Goal: Information Seeking & Learning: Learn about a topic

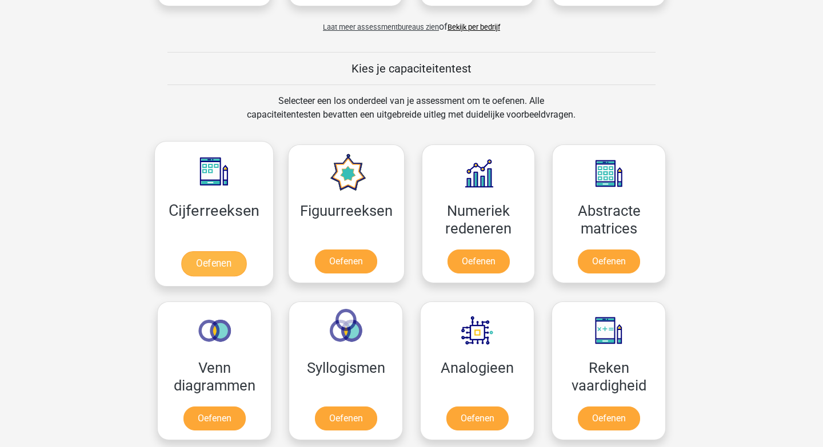
scroll to position [391, 0]
click at [213, 261] on link "Oefenen" at bounding box center [213, 264] width 65 height 25
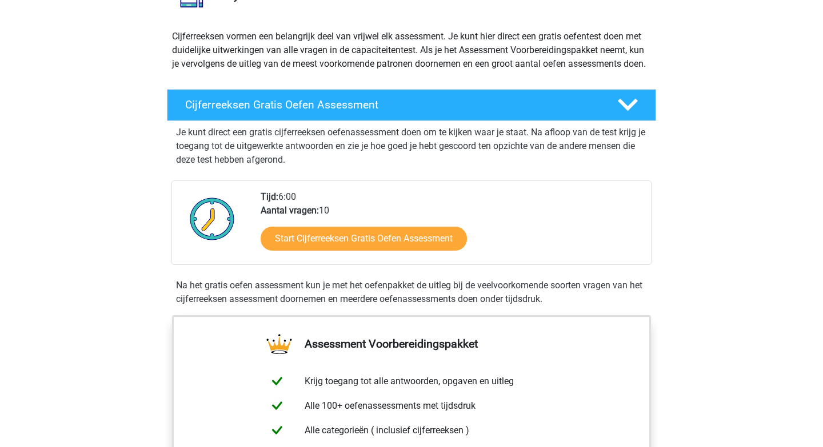
scroll to position [113, 0]
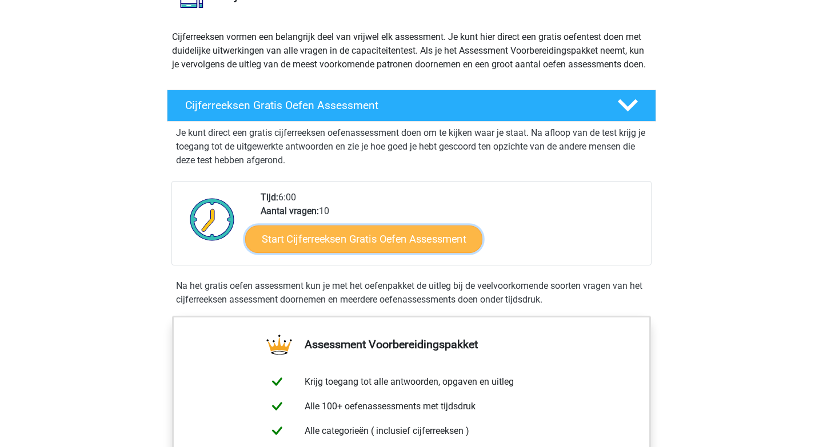
click at [353, 252] on link "Start Cijferreeksen Gratis Oefen Assessment" at bounding box center [363, 238] width 237 height 27
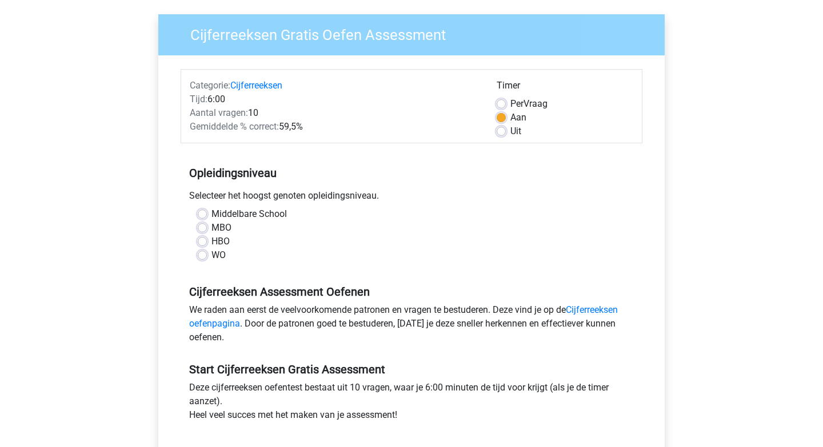
scroll to position [95, 0]
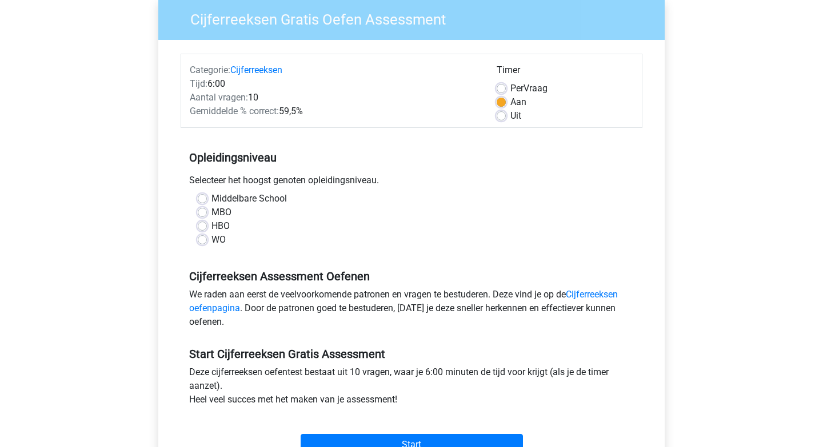
click at [211, 222] on label "HBO" at bounding box center [220, 226] width 18 height 14
click at [202, 222] on input "HBO" at bounding box center [202, 224] width 9 height 11
radio input "true"
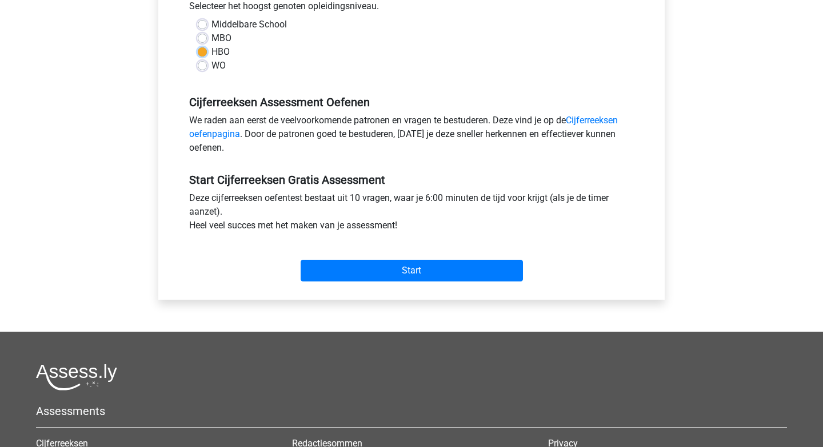
scroll to position [288, 0]
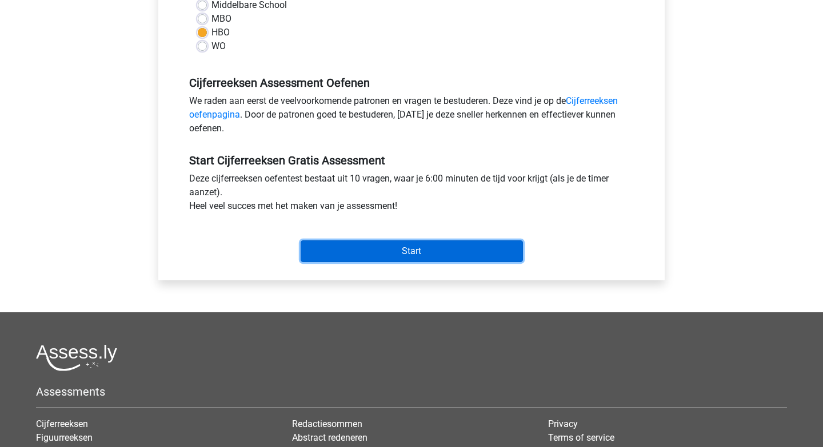
click at [390, 253] on input "Start" at bounding box center [411, 251] width 222 height 22
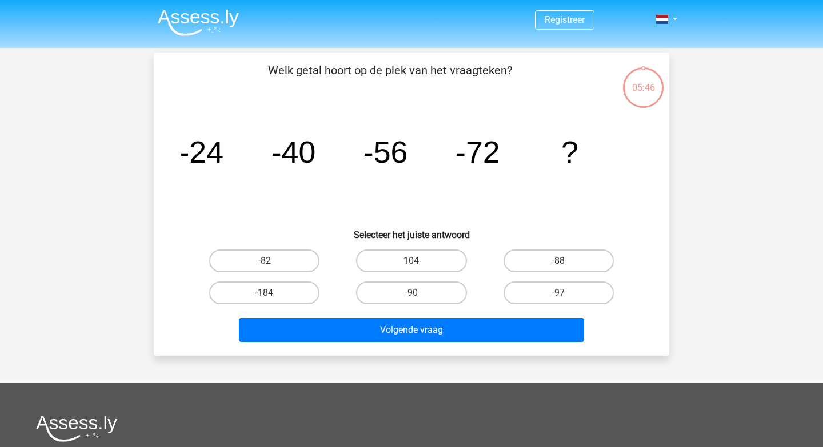
click at [550, 262] on label "-88" at bounding box center [558, 261] width 110 height 23
click at [558, 262] on input "-88" at bounding box center [561, 264] width 7 height 7
radio input "true"
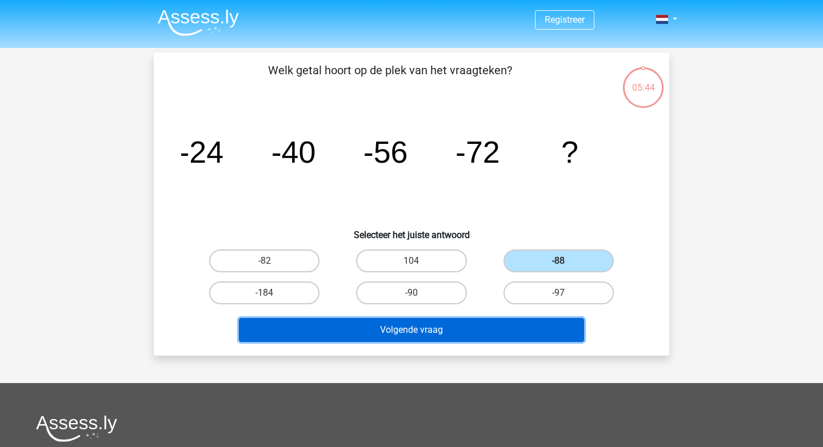
click at [410, 335] on button "Volgende vraag" at bounding box center [412, 330] width 346 height 24
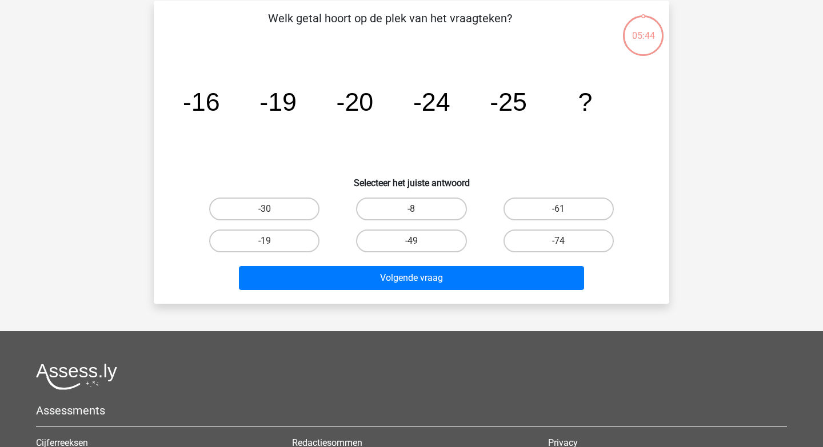
scroll to position [53, 0]
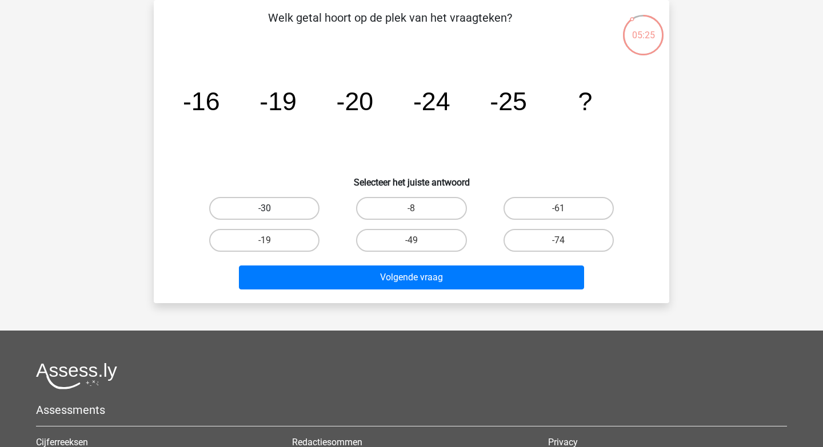
click at [272, 210] on label "-30" at bounding box center [264, 208] width 110 height 23
click at [272, 210] on input "-30" at bounding box center [267, 212] width 7 height 7
radio input "true"
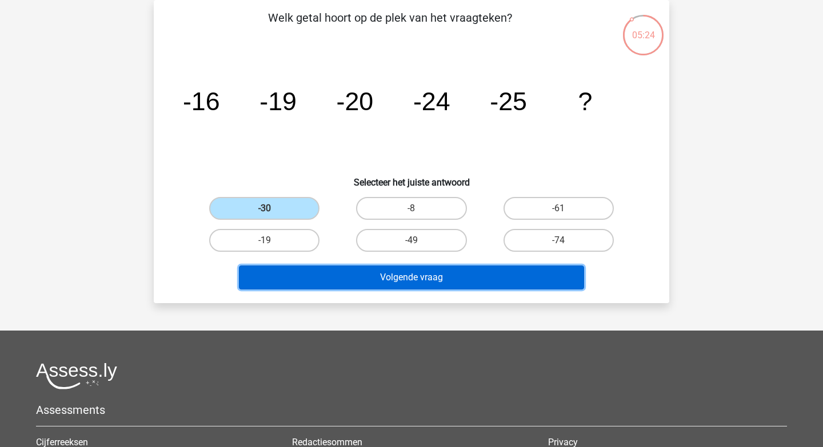
click at [380, 276] on button "Volgende vraag" at bounding box center [412, 278] width 346 height 24
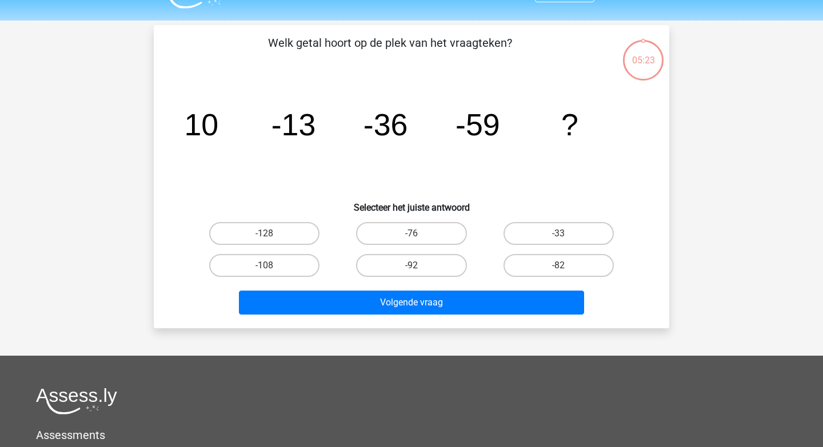
scroll to position [15, 0]
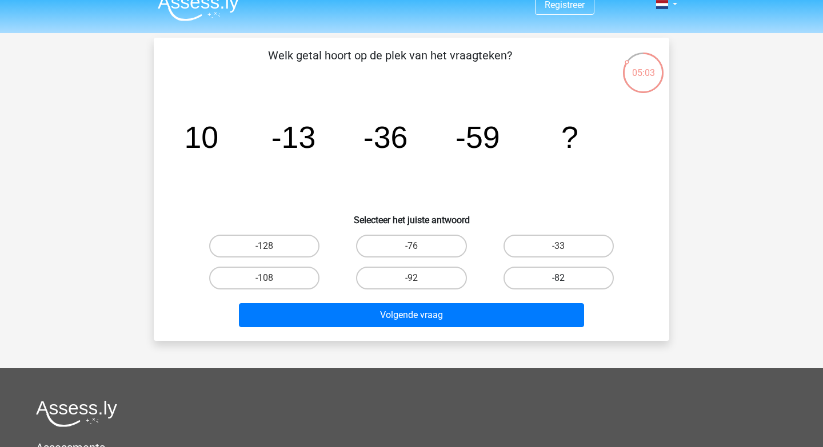
click at [550, 279] on label "-82" at bounding box center [558, 278] width 110 height 23
click at [558, 279] on input "-82" at bounding box center [561, 281] width 7 height 7
radio input "true"
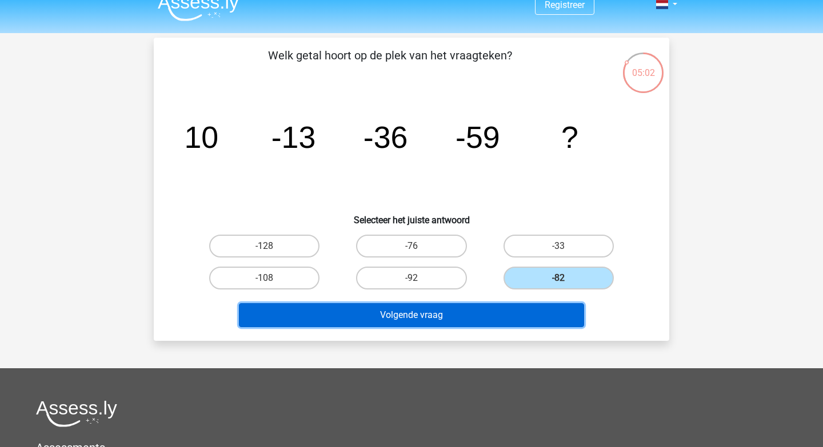
click at [409, 318] on button "Volgende vraag" at bounding box center [412, 315] width 346 height 24
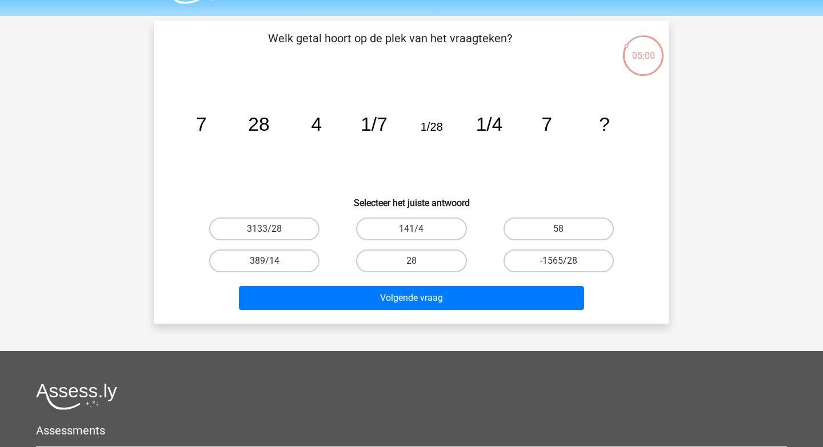
scroll to position [30, 0]
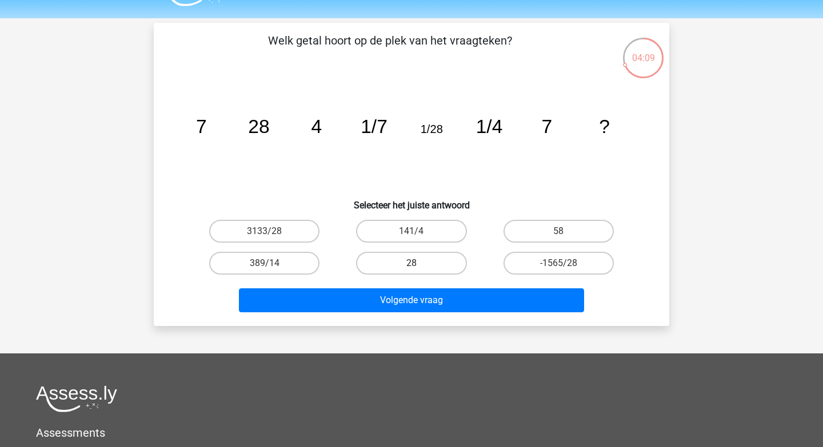
click at [404, 257] on label "28" at bounding box center [411, 263] width 110 height 23
click at [411, 263] on input "28" at bounding box center [414, 266] width 7 height 7
radio input "true"
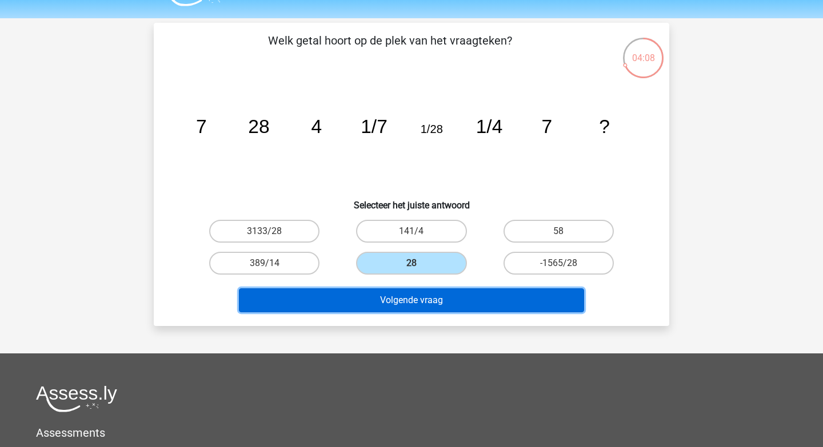
click at [403, 299] on button "Volgende vraag" at bounding box center [412, 300] width 346 height 24
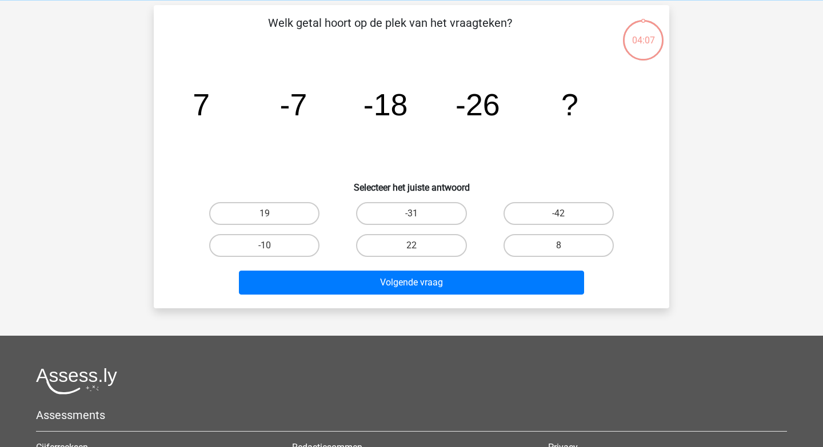
scroll to position [53, 0]
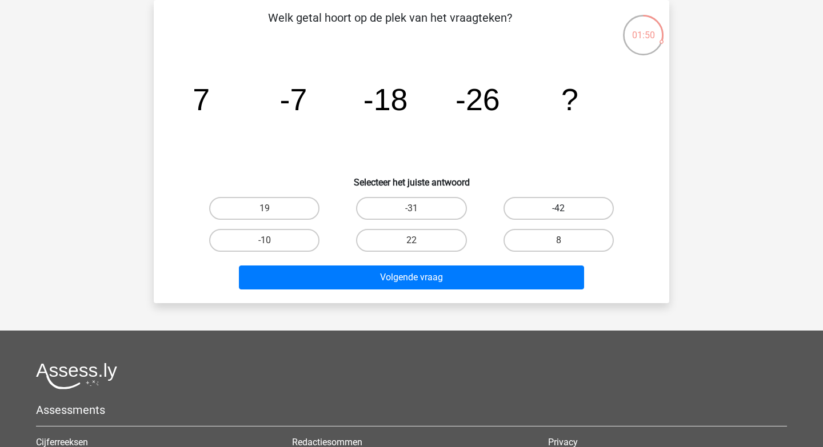
click at [552, 207] on label "-42" at bounding box center [558, 208] width 110 height 23
click at [558, 209] on input "-42" at bounding box center [561, 212] width 7 height 7
radio input "true"
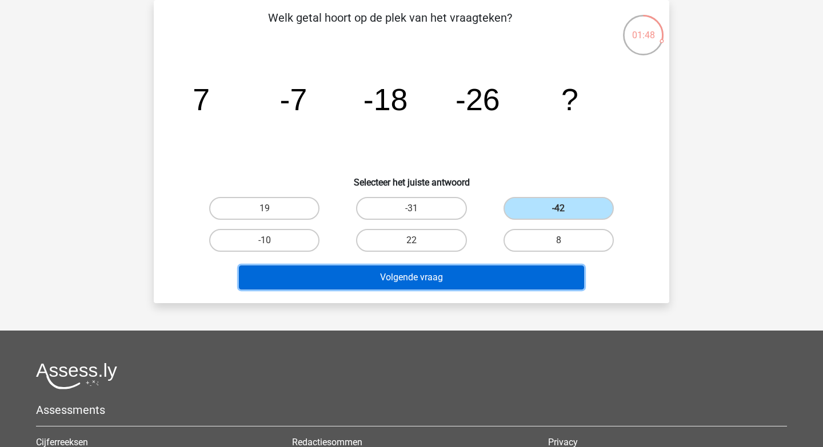
click at [392, 280] on button "Volgende vraag" at bounding box center [412, 278] width 346 height 24
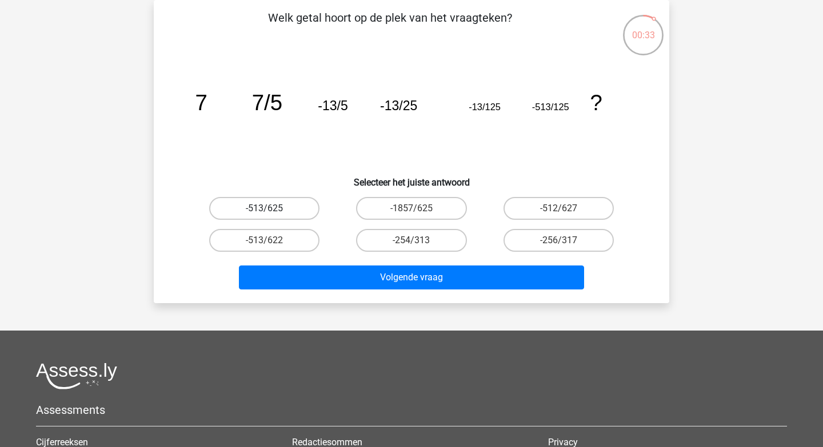
click at [263, 206] on label "-513/625" at bounding box center [264, 208] width 110 height 23
click at [264, 209] on input "-513/625" at bounding box center [267, 212] width 7 height 7
radio input "true"
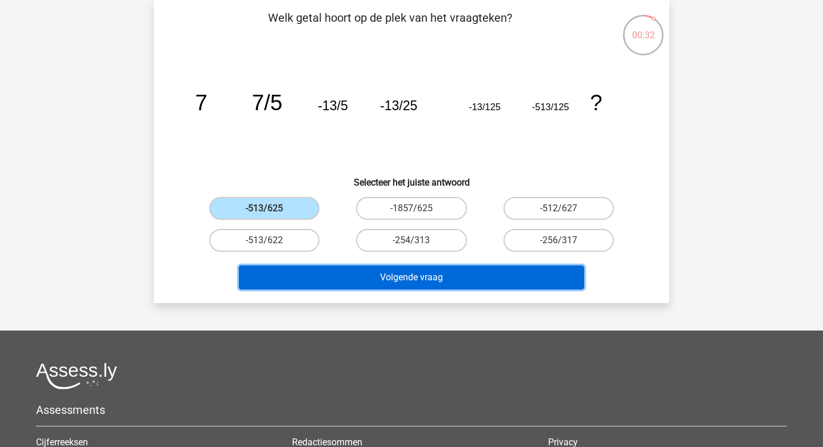
click at [420, 274] on button "Volgende vraag" at bounding box center [412, 278] width 346 height 24
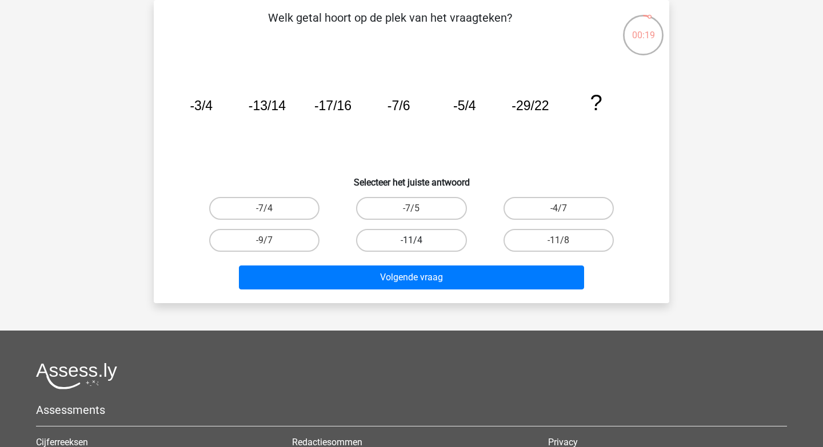
click at [411, 236] on label "-11/4" at bounding box center [411, 240] width 110 height 23
click at [411, 240] on input "-11/4" at bounding box center [414, 243] width 7 height 7
radio input "true"
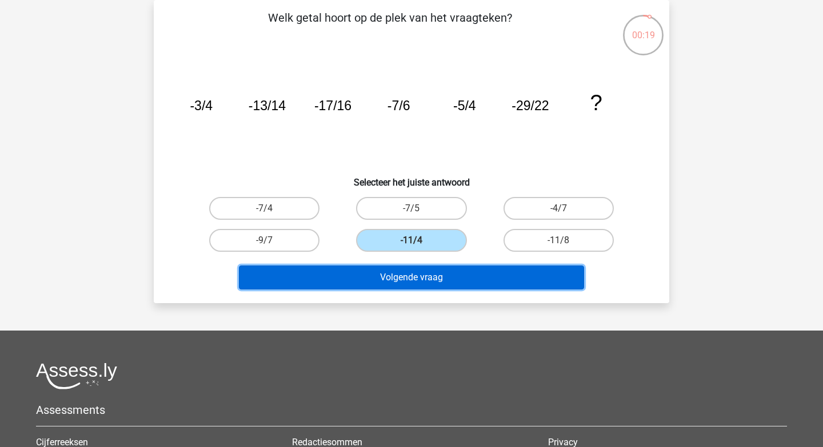
click at [411, 285] on button "Volgende vraag" at bounding box center [412, 278] width 346 height 24
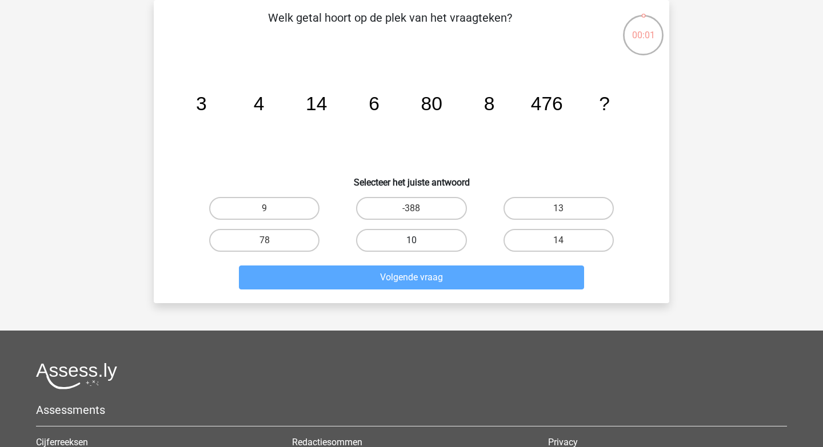
click at [426, 231] on label "10" at bounding box center [411, 240] width 110 height 23
click at [419, 240] on input "10" at bounding box center [414, 243] width 7 height 7
radio input "true"
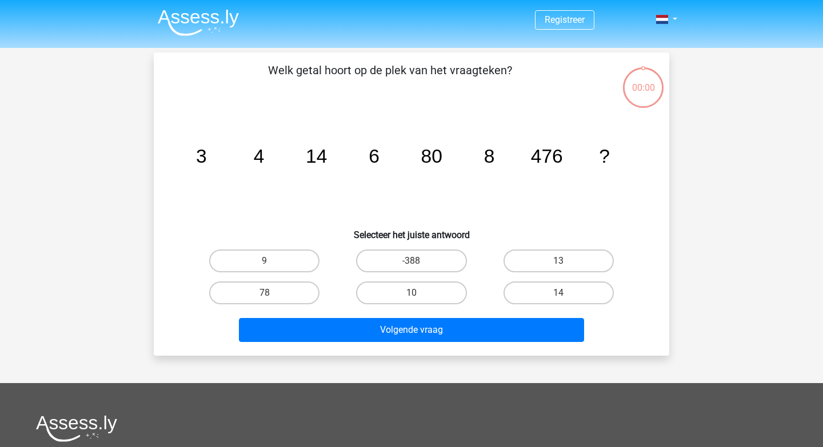
scroll to position [53, 0]
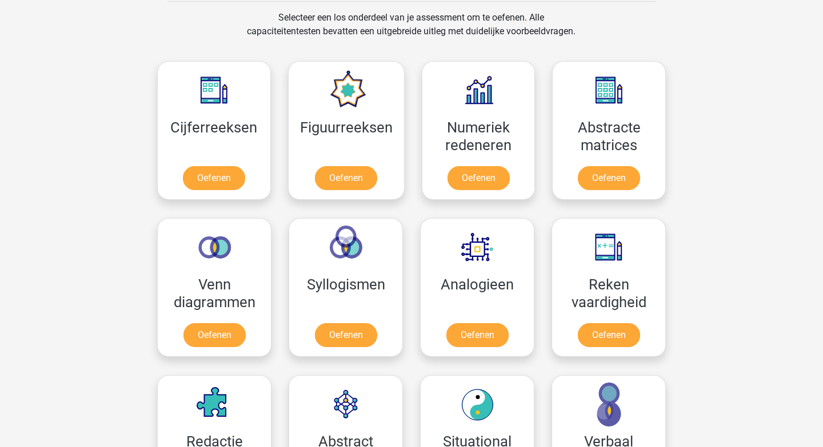
scroll to position [472, 0]
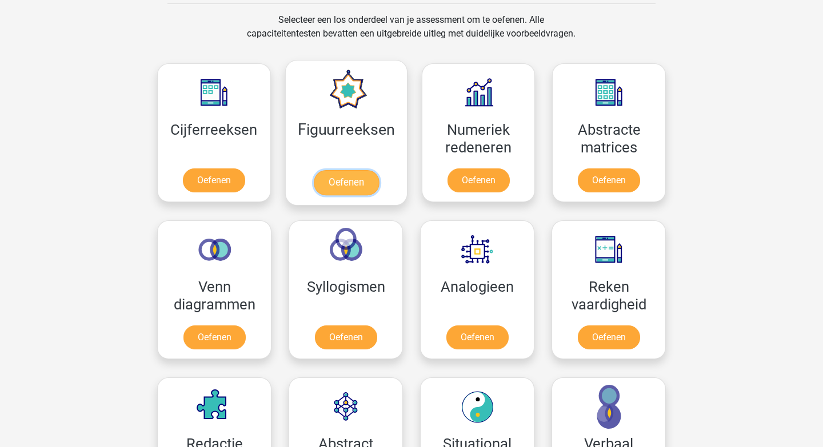
click at [351, 181] on link "Oefenen" at bounding box center [345, 182] width 65 height 25
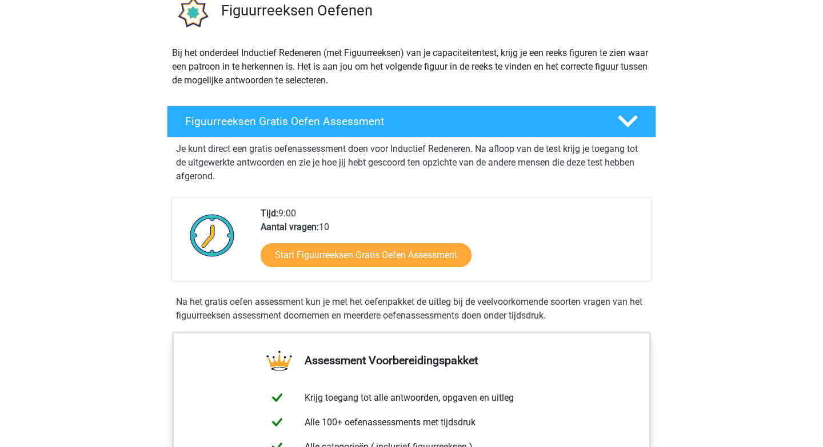
scroll to position [99, 0]
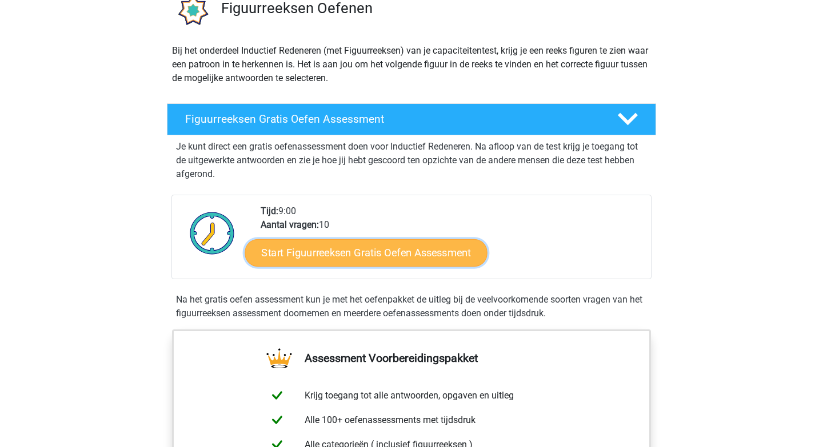
click at [336, 251] on link "Start Figuurreeksen Gratis Oefen Assessment" at bounding box center [366, 252] width 242 height 27
click at [368, 248] on link "Start Figuurreeksen Gratis Oefen Assessment" at bounding box center [366, 252] width 242 height 27
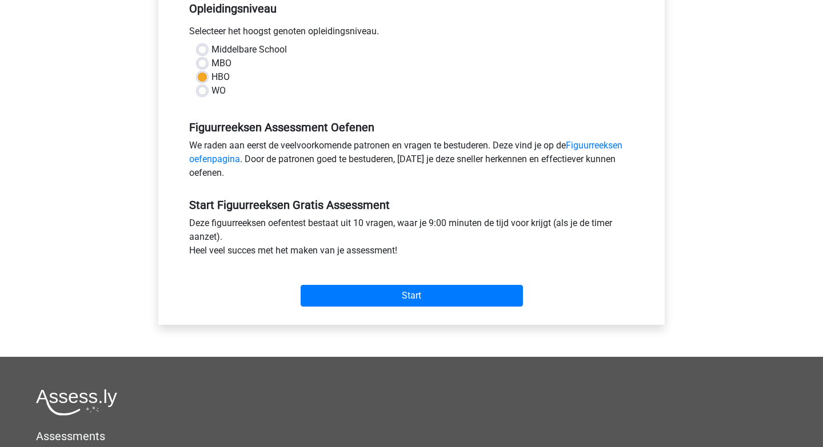
scroll to position [257, 0]
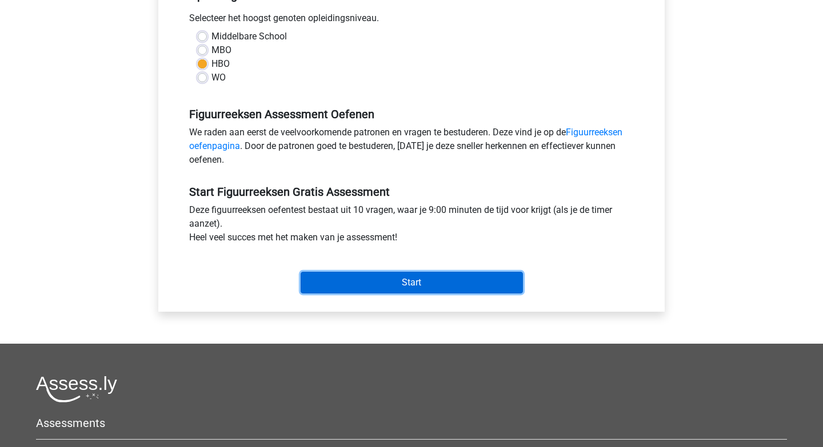
click at [385, 275] on input "Start" at bounding box center [411, 283] width 222 height 22
click at [371, 279] on input "Start" at bounding box center [411, 283] width 222 height 22
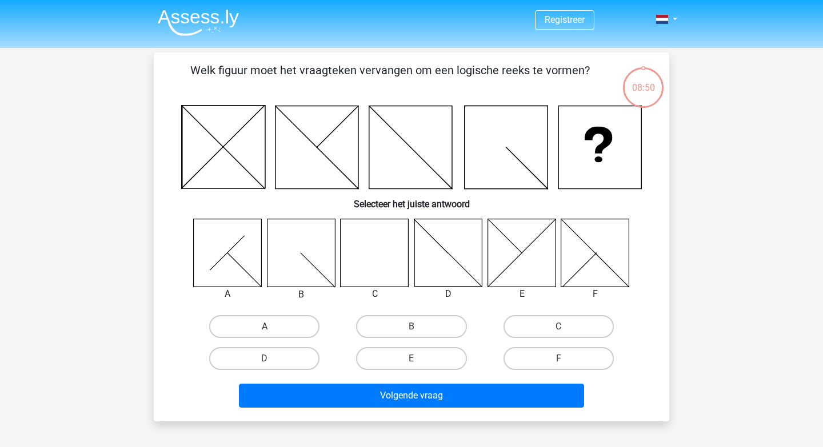
click at [367, 247] on icon at bounding box center [374, 253] width 68 height 68
click at [550, 327] on label "C" at bounding box center [558, 326] width 110 height 23
click at [558, 327] on input "C" at bounding box center [561, 330] width 7 height 7
radio input "true"
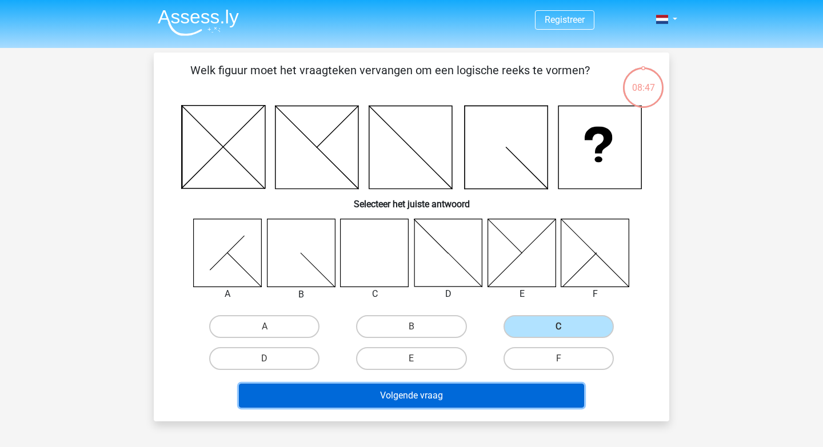
click at [430, 394] on button "Volgende vraag" at bounding box center [412, 396] width 346 height 24
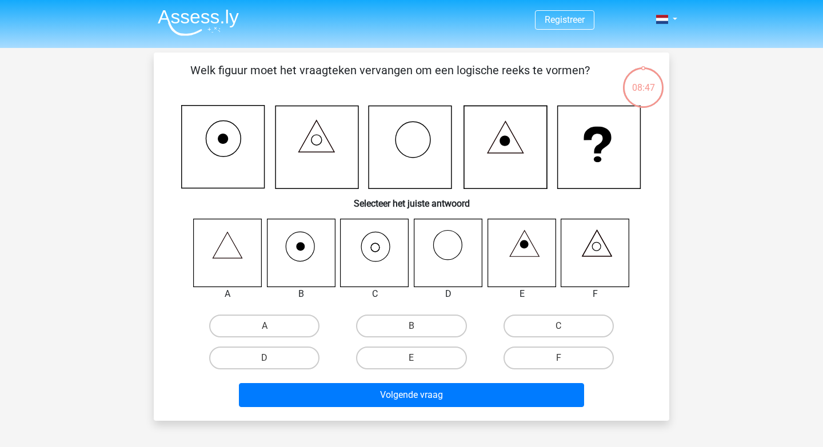
scroll to position [53, 0]
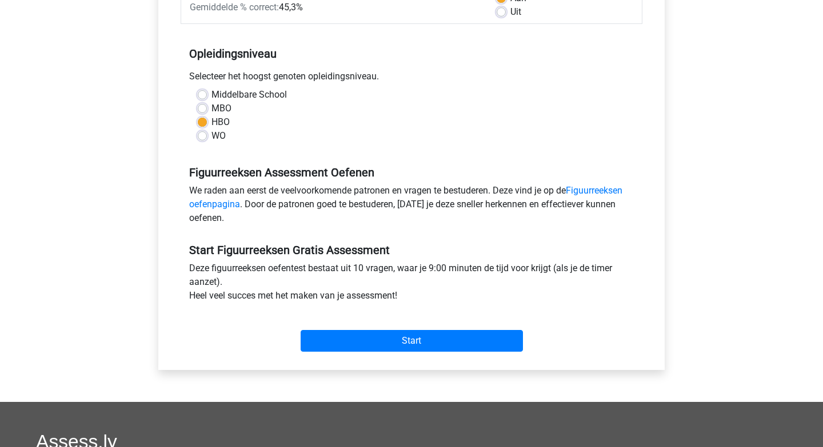
scroll to position [216, 0]
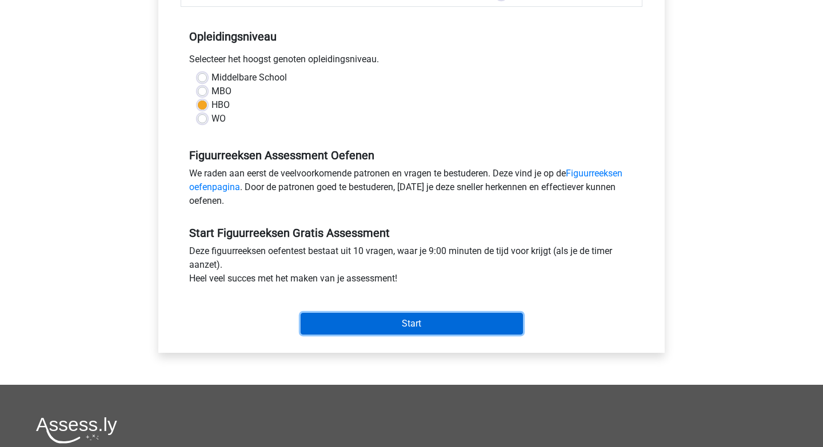
click at [382, 328] on input "Start" at bounding box center [411, 324] width 222 height 22
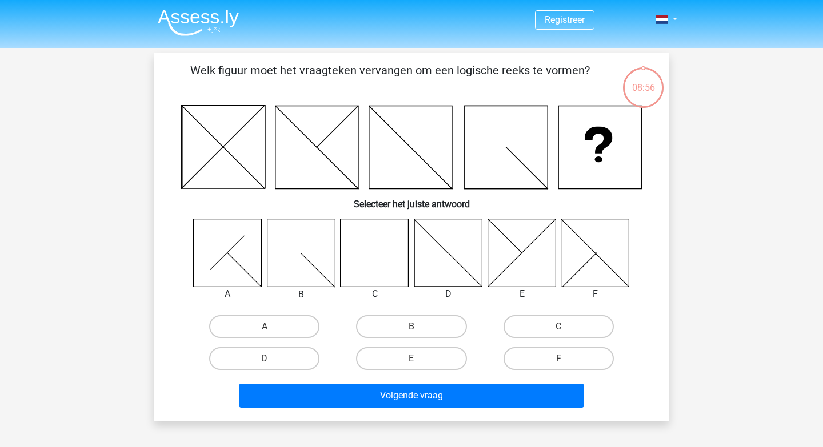
click at [376, 257] on icon at bounding box center [374, 253] width 68 height 68
click at [575, 326] on label "C" at bounding box center [558, 326] width 110 height 23
click at [566, 327] on input "C" at bounding box center [561, 330] width 7 height 7
radio input "true"
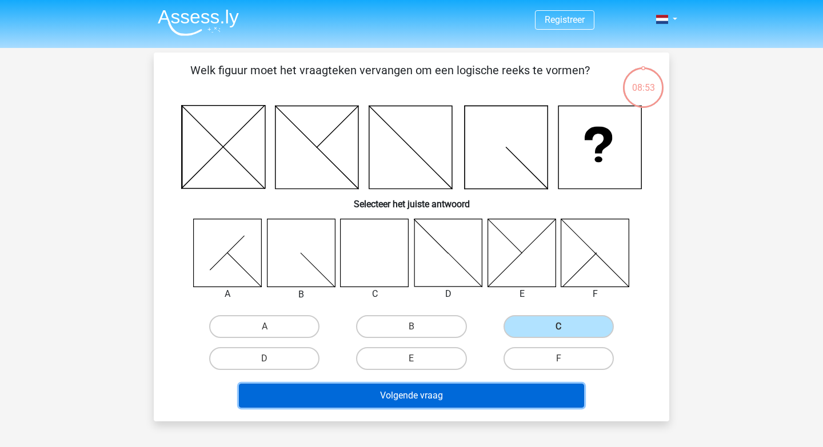
click at [407, 391] on button "Volgende vraag" at bounding box center [412, 396] width 346 height 24
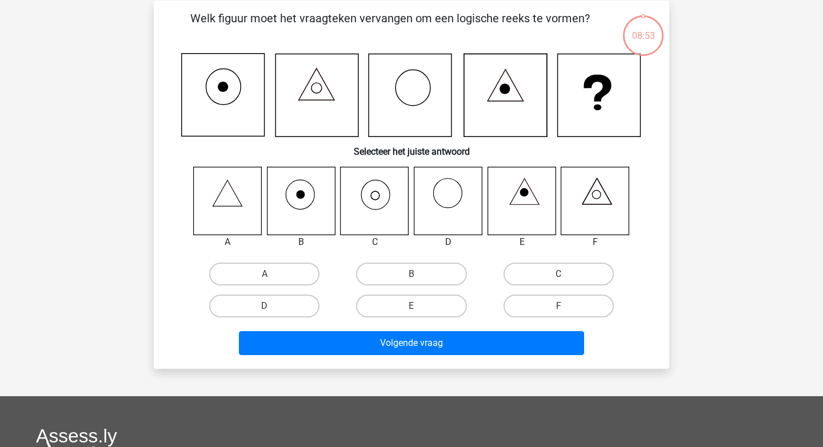
scroll to position [53, 0]
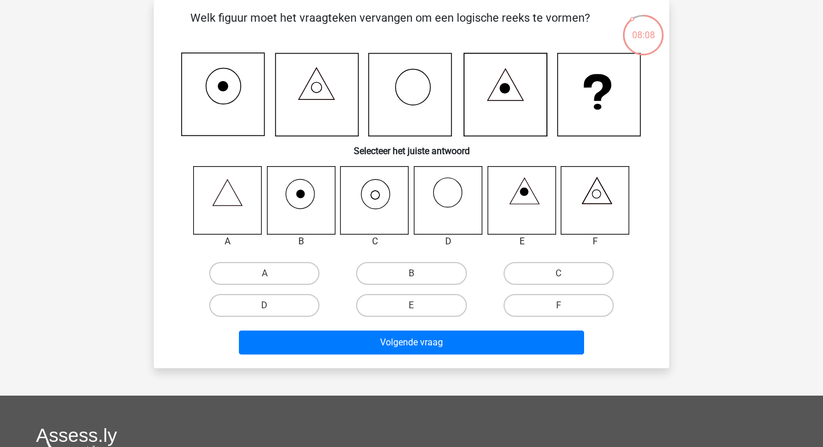
click at [376, 193] on icon at bounding box center [374, 200] width 68 height 68
click at [547, 275] on label "C" at bounding box center [558, 273] width 110 height 23
click at [558, 275] on input "C" at bounding box center [561, 277] width 7 height 7
radio input "true"
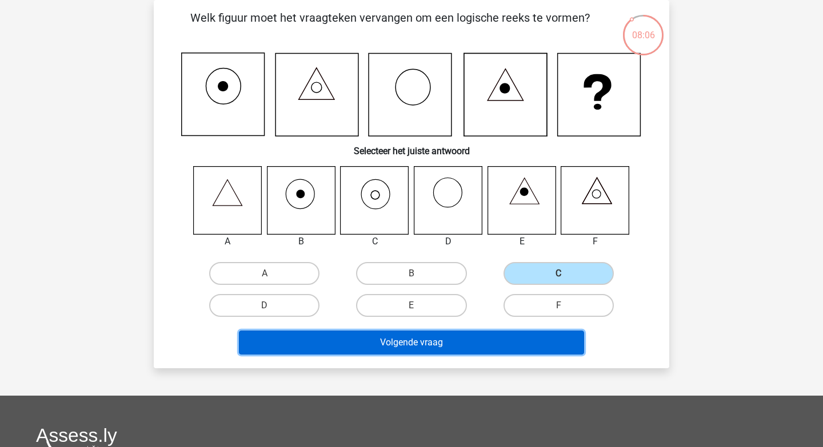
click at [430, 343] on button "Volgende vraag" at bounding box center [412, 343] width 346 height 24
